Goal: Task Accomplishment & Management: Complete application form

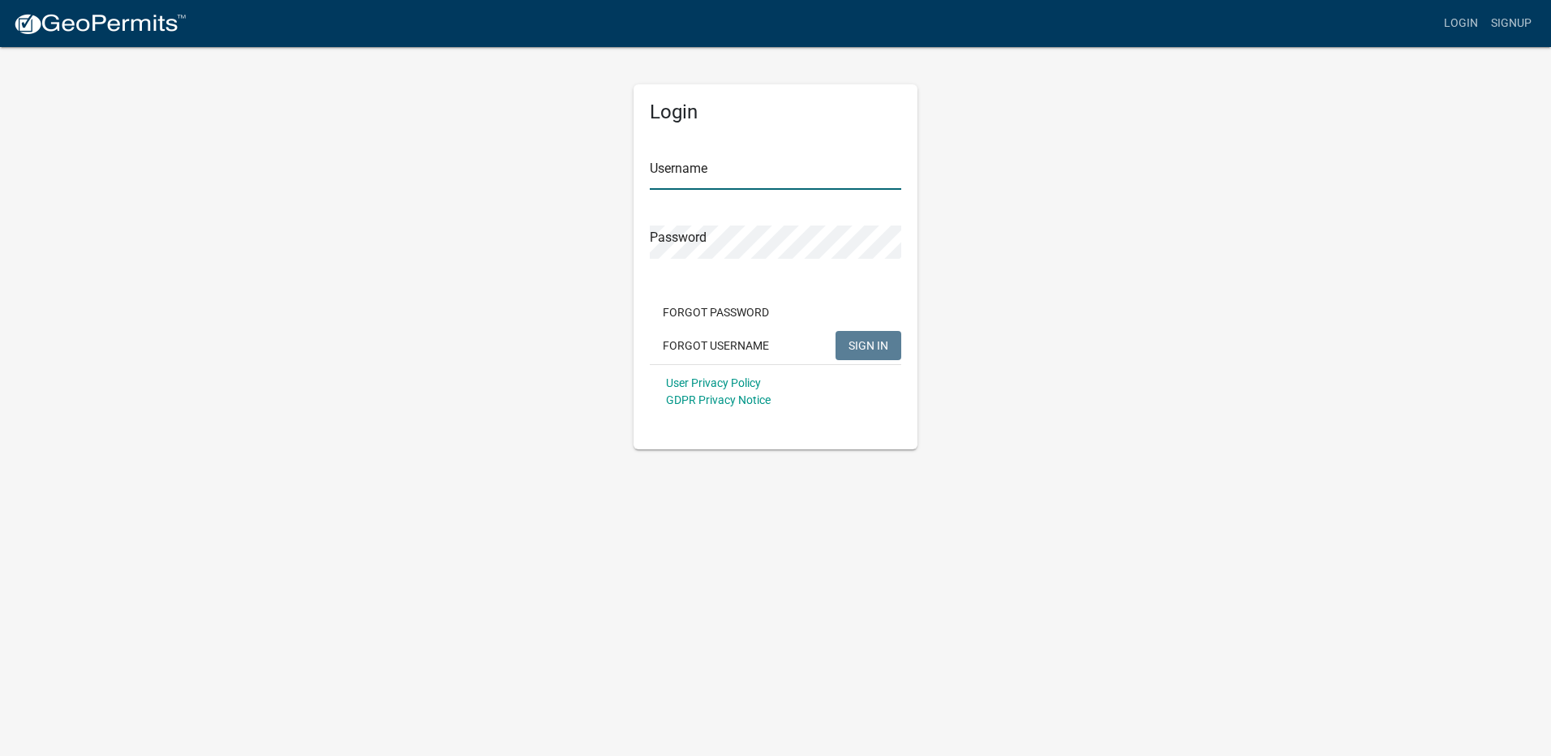
click at [686, 167] on input "Username" at bounding box center [776, 173] width 252 height 33
type input "Canderson1211"
click at [875, 340] on span "SIGN IN" at bounding box center [869, 344] width 40 height 13
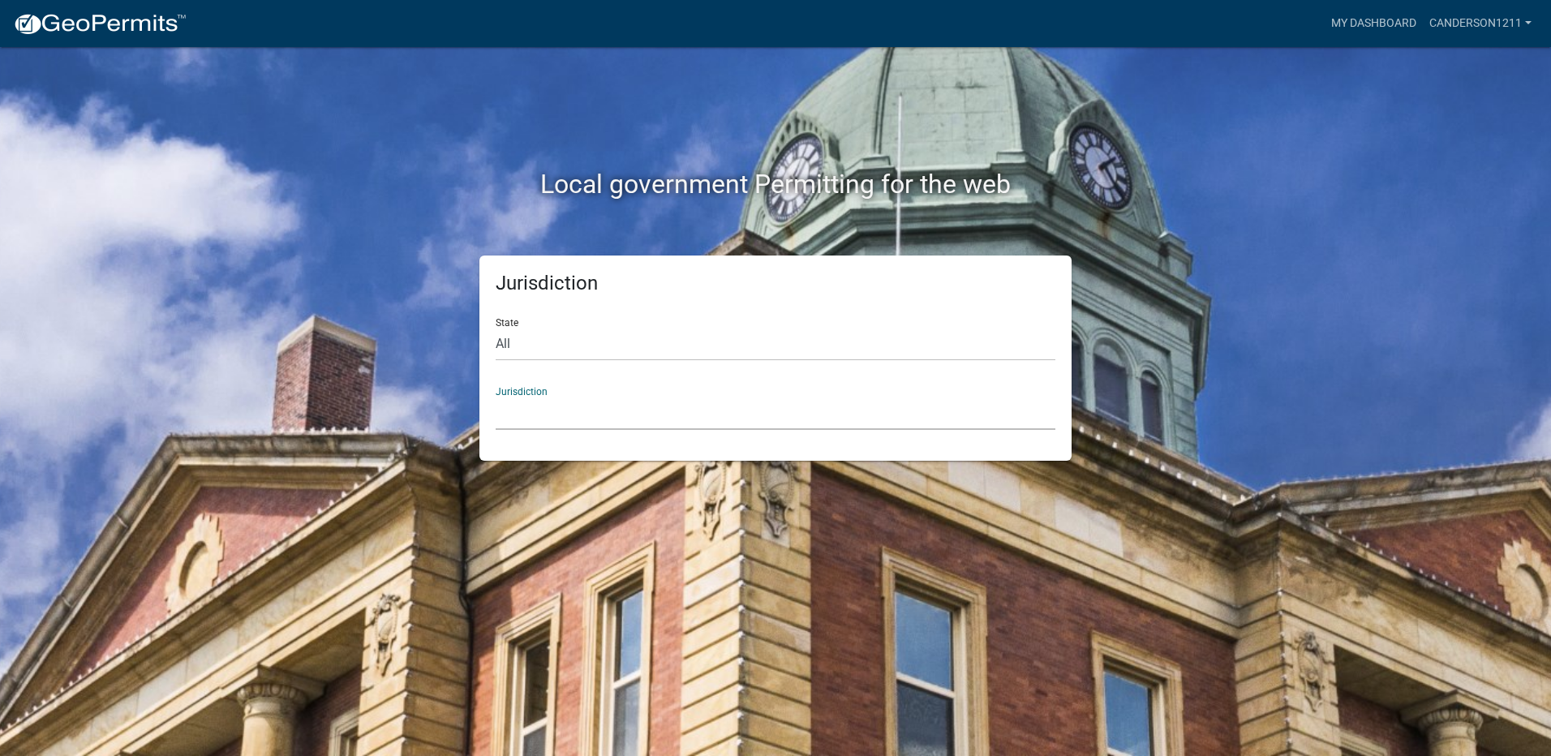
click at [535, 415] on select "[GEOGRAPHIC_DATA], [US_STATE] City of [GEOGRAPHIC_DATA], [US_STATE] [GEOGRAPHIC…" at bounding box center [776, 413] width 560 height 33
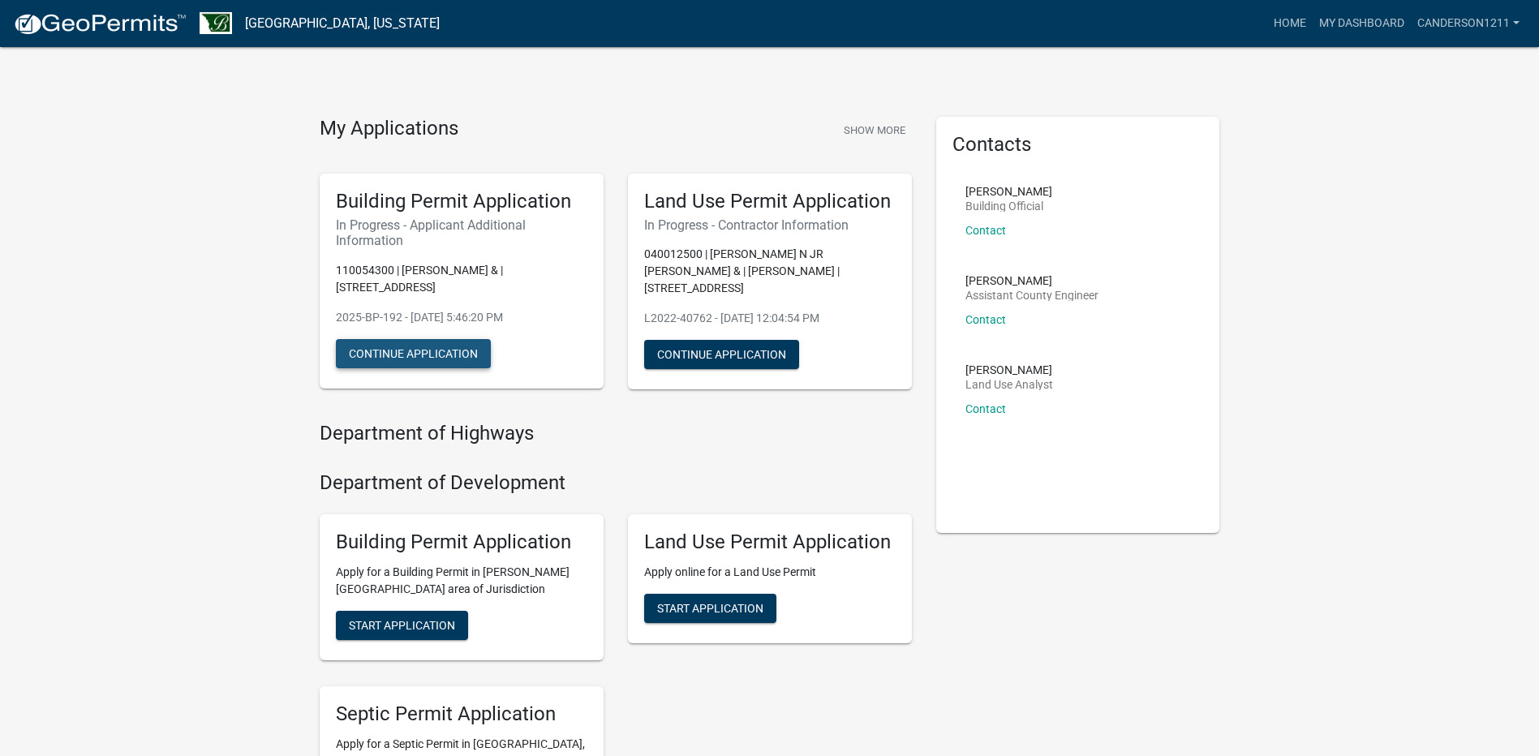
click at [401, 346] on button "Continue Application" at bounding box center [413, 353] width 155 height 29
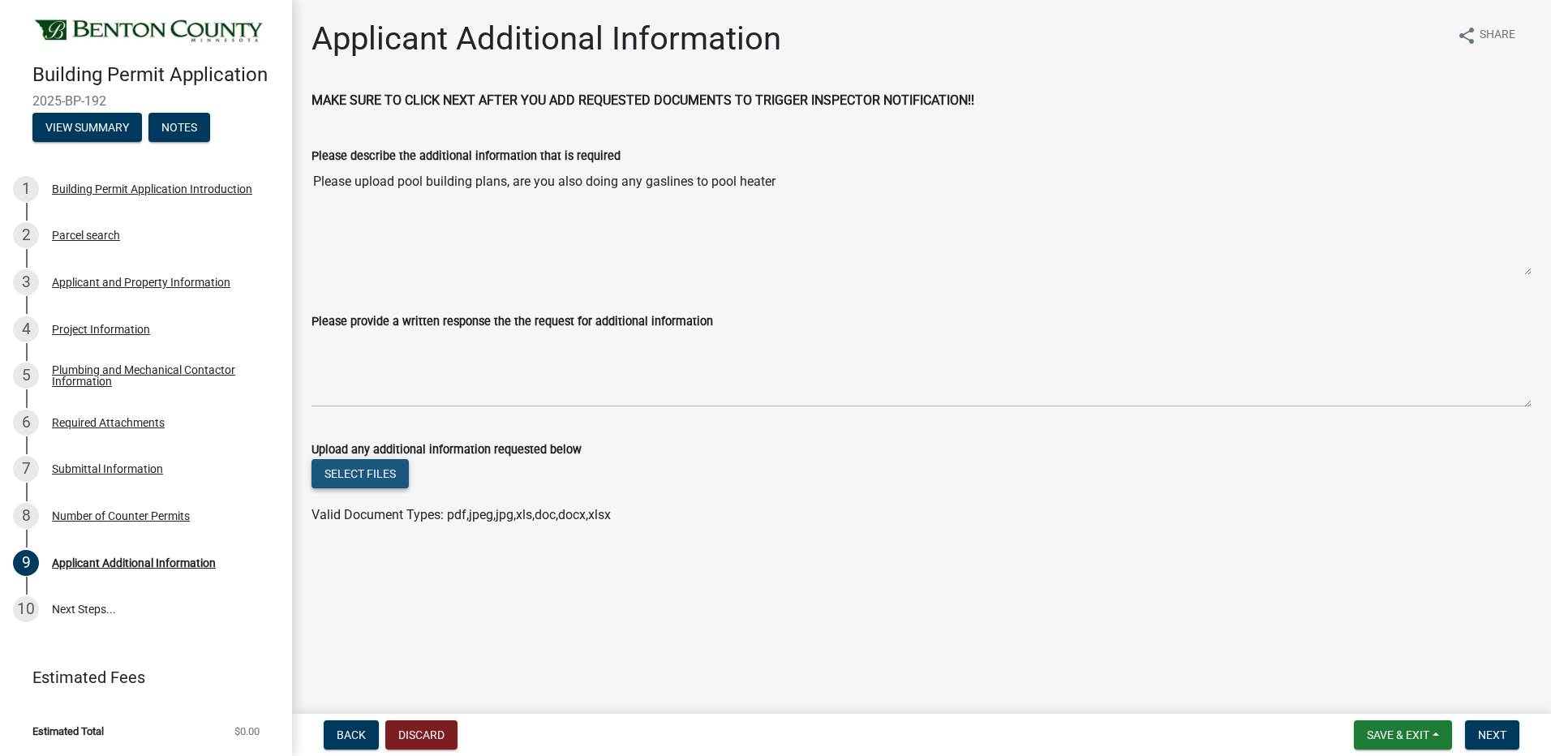
click at [365, 477] on button "Select files" at bounding box center [360, 473] width 97 height 29
